Goal: Task Accomplishment & Management: Manage account settings

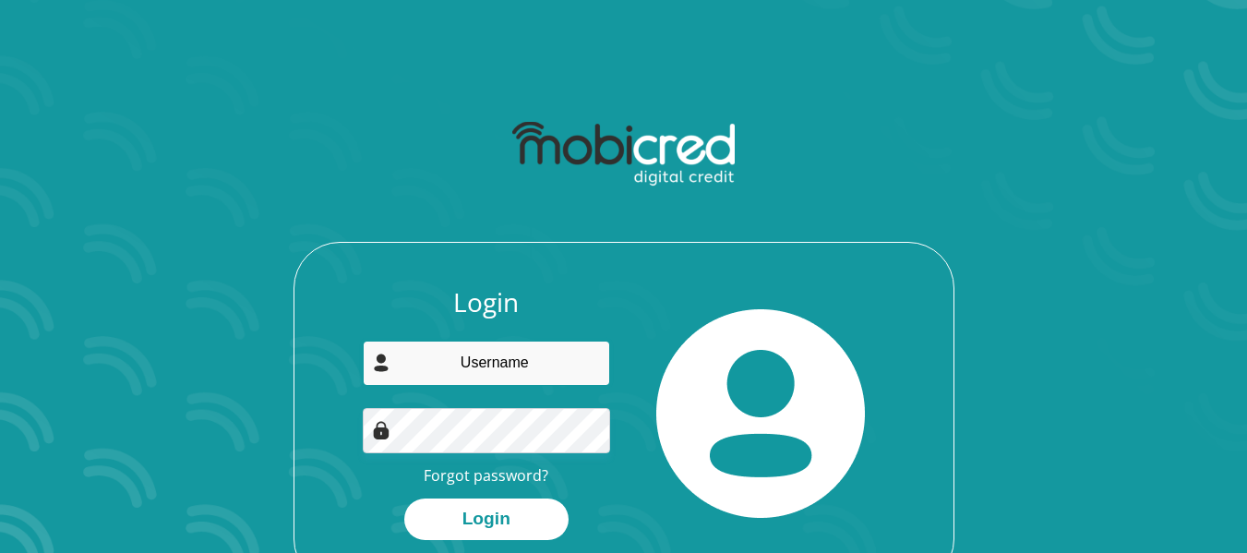
click at [437, 356] on input "email" at bounding box center [486, 363] width 247 height 45
type input "[EMAIL_ADDRESS][DOMAIN_NAME]"
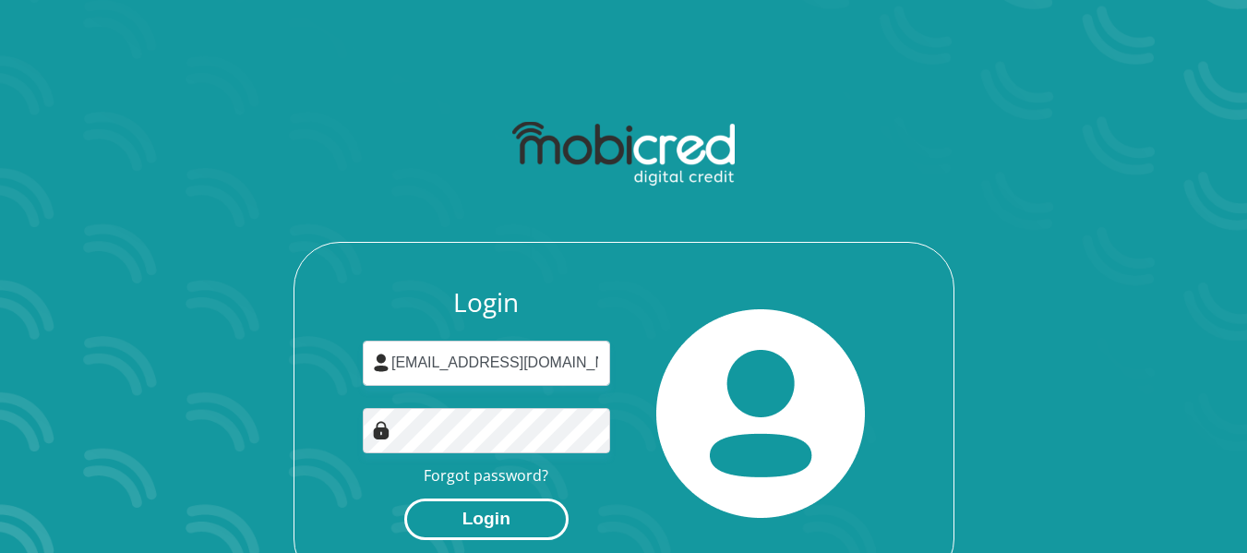
click at [481, 509] on button "Login" at bounding box center [486, 519] width 164 height 42
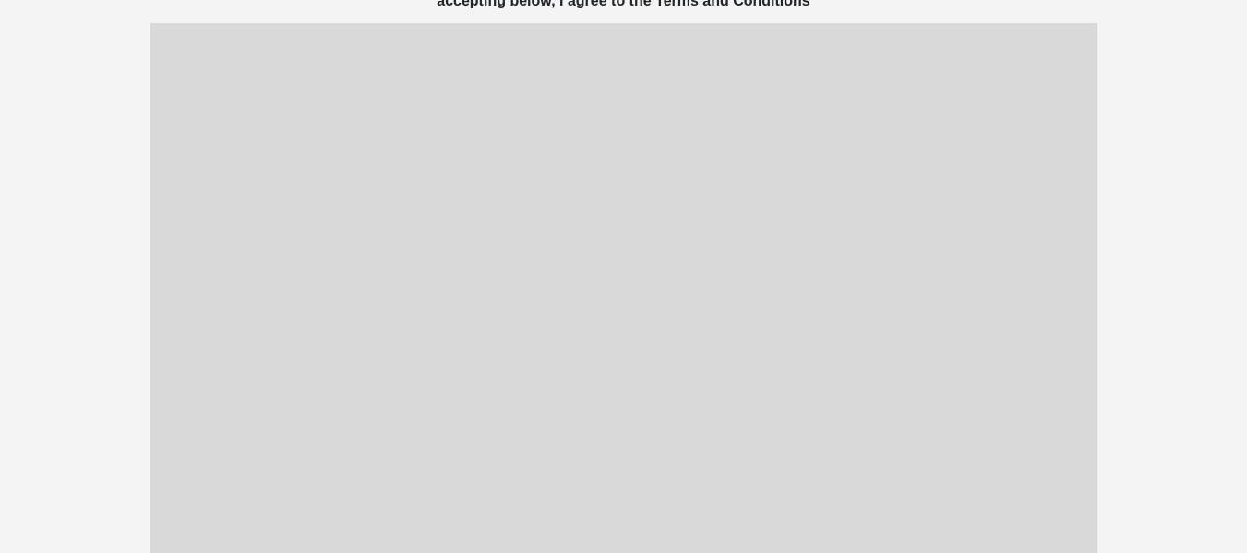
scroll to position [279, 0]
